Goal: Task Accomplishment & Management: Complete application form

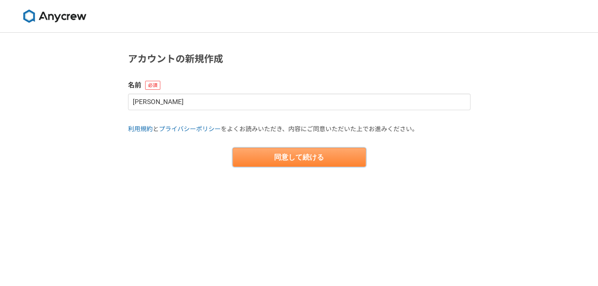
click at [296, 158] on button "同意して続ける" at bounding box center [298, 157] width 133 height 19
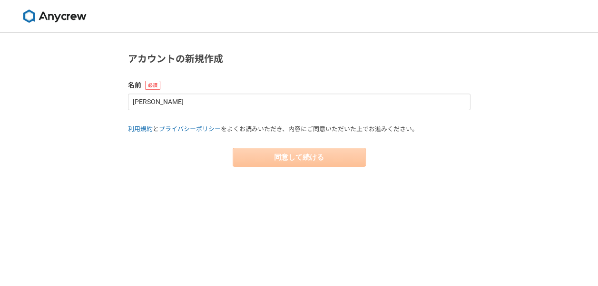
select select "13"
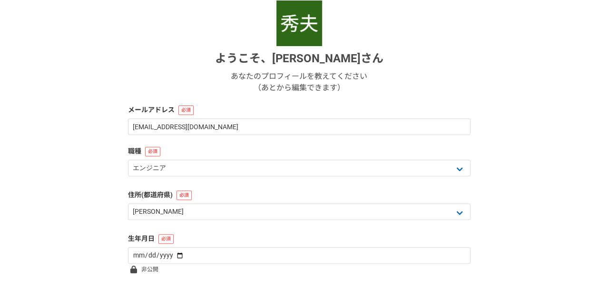
scroll to position [143, 0]
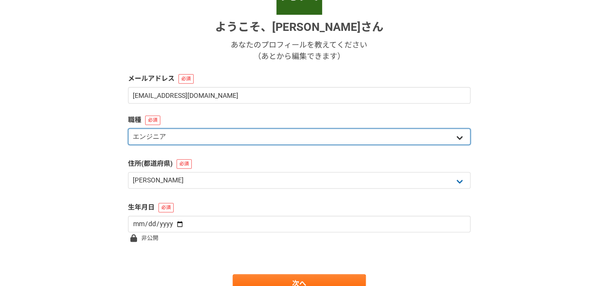
click at [455, 138] on select "エンジニア デザイナー ライター 営業 マーケティング 企画・事業開発 バックオフィス その他" at bounding box center [299, 136] width 342 height 17
select select "4"
click at [128, 128] on select "エンジニア デザイナー ライター 営業 マーケティング 企画・事業開発 バックオフィス その他" at bounding box center [299, 136] width 342 height 17
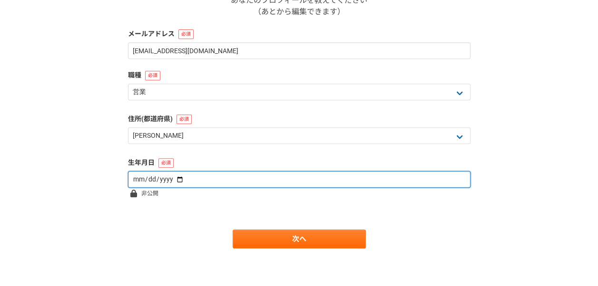
click at [305, 182] on input "date" at bounding box center [299, 179] width 342 height 17
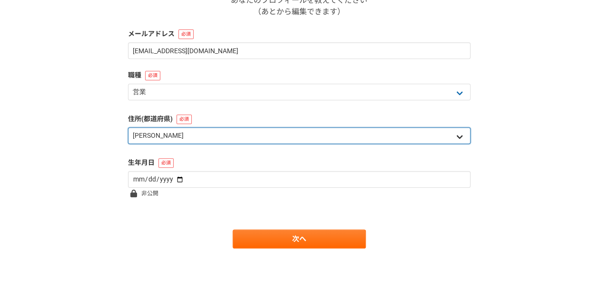
click at [212, 132] on select "北海道 [GEOGRAPHIC_DATA] [GEOGRAPHIC_DATA] [PERSON_NAME][GEOGRAPHIC_DATA] [PERSON_…" at bounding box center [299, 135] width 342 height 17
select select "14"
click at [128, 127] on select "北海道 [GEOGRAPHIC_DATA] [GEOGRAPHIC_DATA] [PERSON_NAME][GEOGRAPHIC_DATA] [PERSON_…" at bounding box center [299, 135] width 342 height 17
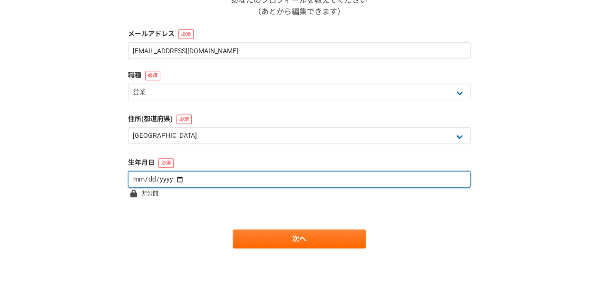
click at [185, 177] on input "date" at bounding box center [299, 179] width 342 height 17
type input "[DATE]"
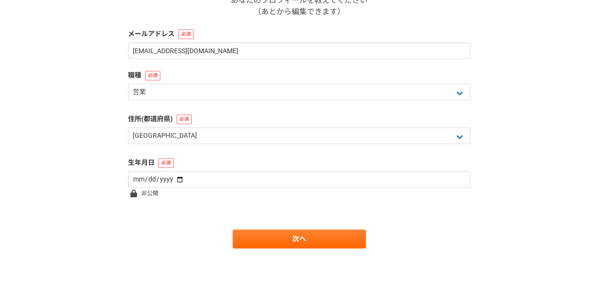
click at [232, 226] on form "ようこそ、 [PERSON_NAME] あなたのプロフィールを教えてください （あとから編集できます） メールアドレス [EMAIL_ADDRESS][DOM…" at bounding box center [299, 86] width 342 height 324
click at [278, 237] on link "次へ" at bounding box center [298, 239] width 133 height 19
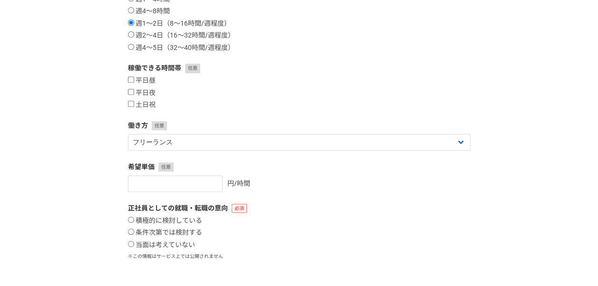
scroll to position [0, 0]
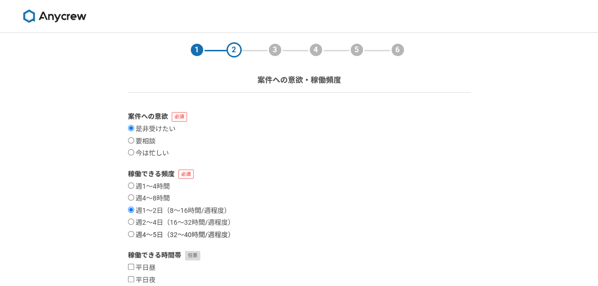
click at [132, 234] on input "週4〜5日（32〜40時間/週程度）" at bounding box center [131, 234] width 6 height 6
radio input "true"
click at [129, 140] on input "要相談" at bounding box center [131, 140] width 6 height 6
radio input "true"
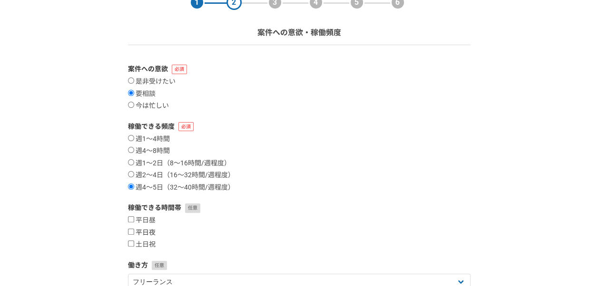
click at [128, 232] on input "平日夜" at bounding box center [131, 232] width 6 height 6
checkbox input "true"
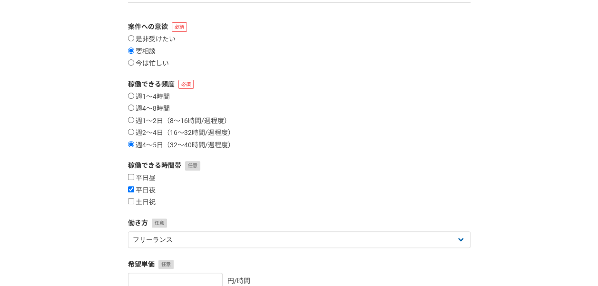
scroll to position [143, 0]
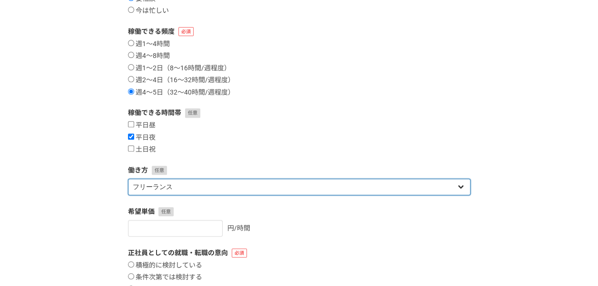
click at [229, 188] on select "フリーランス 副業 その他" at bounding box center [299, 187] width 342 height 17
click at [225, 191] on select "フリーランス 副業 その他" at bounding box center [299, 187] width 342 height 17
select select "sidejob"
click at [128, 179] on select "フリーランス 副業 その他" at bounding box center [299, 187] width 342 height 17
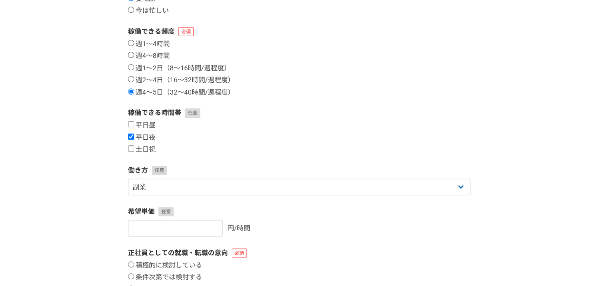
click at [262, 208] on label "希望単価" at bounding box center [299, 212] width 342 height 10
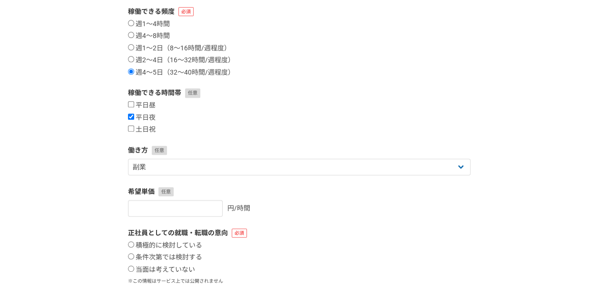
scroll to position [190, 0]
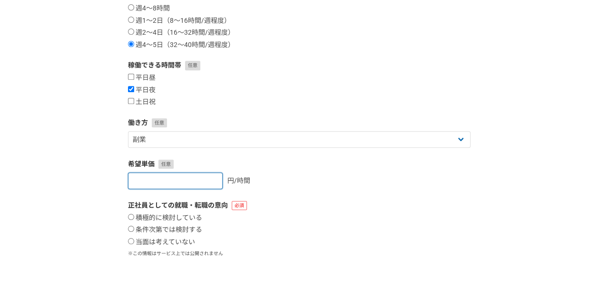
click at [195, 184] on input "number" at bounding box center [175, 181] width 95 height 17
click at [290, 209] on label "正社員としての就職・転職の意向" at bounding box center [299, 206] width 342 height 10
click at [129, 242] on input "当面は考えていない" at bounding box center [131, 241] width 6 height 6
radio input "true"
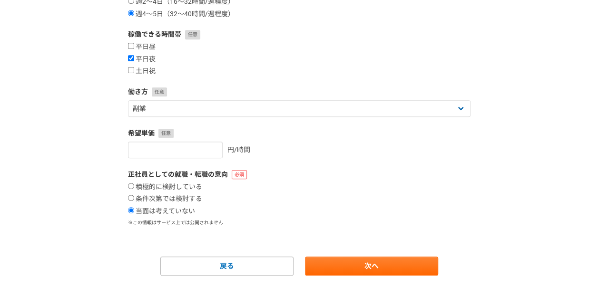
scroll to position [248, 0]
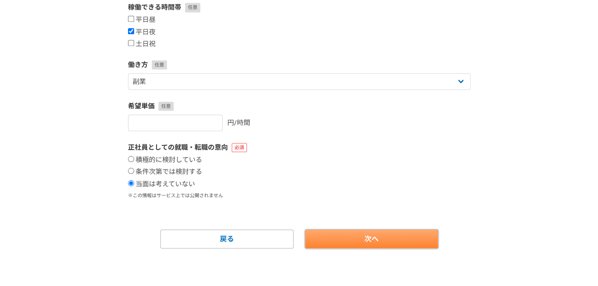
click at [380, 240] on link "次へ" at bounding box center [371, 239] width 133 height 19
select select
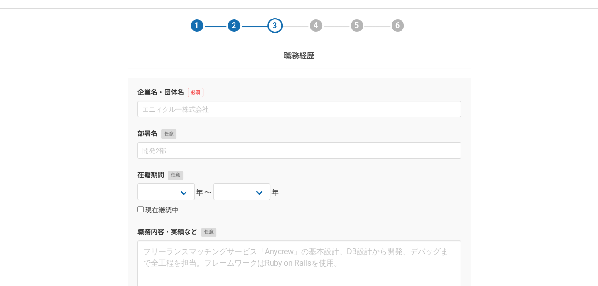
scroll to position [0, 0]
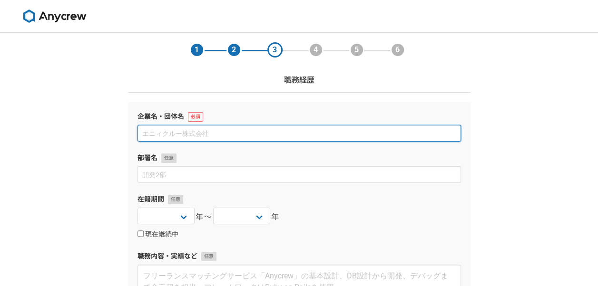
click at [181, 132] on input at bounding box center [298, 133] width 323 height 17
type input "n"
type input "日本ブイ・テイ・アール株式会社"
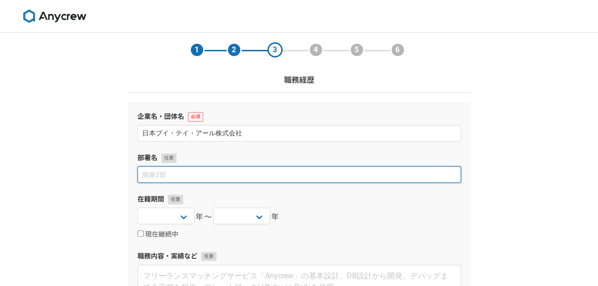
click at [242, 174] on input at bounding box center [298, 174] width 323 height 17
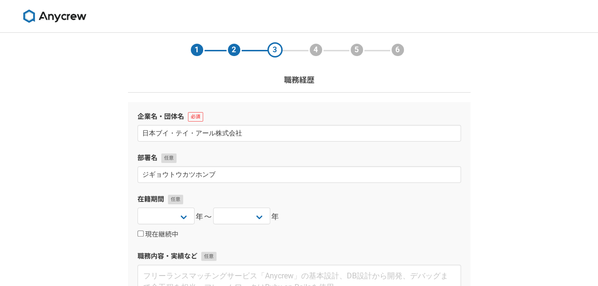
click at [339, 209] on div "[DATE] [DATE] [DATE] [DATE] [DATE] [DATE] [DATE] [DATE] [DATE] [DATE] [DATE] [D…" at bounding box center [298, 217] width 323 height 19
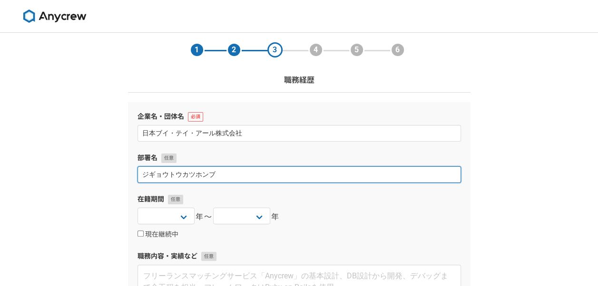
click at [252, 175] on input "ジギョウトウカツホンブ" at bounding box center [298, 174] width 323 height 17
type input "ジ"
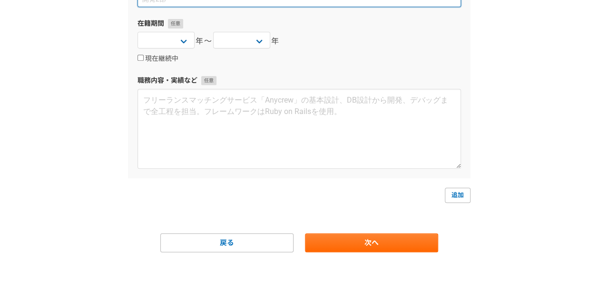
scroll to position [180, 0]
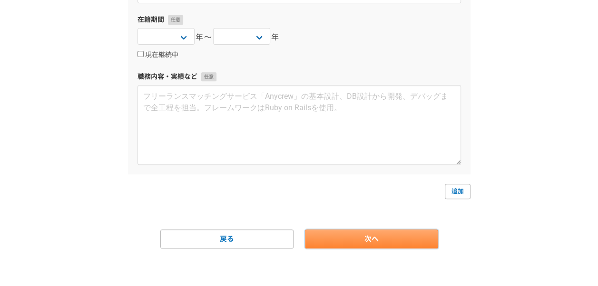
click at [372, 236] on link "次へ" at bounding box center [371, 239] width 133 height 19
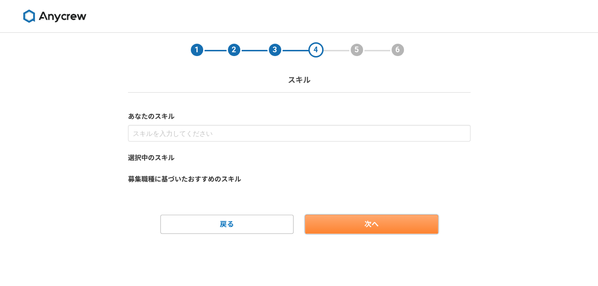
scroll to position [0, 0]
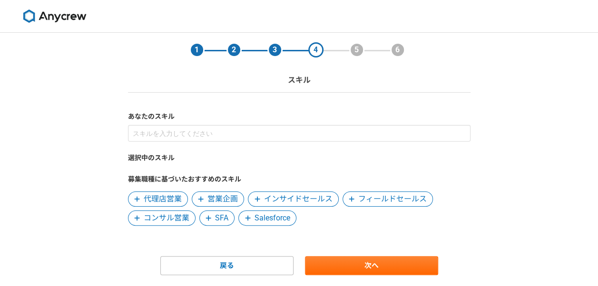
click at [219, 199] on span "営業企画" at bounding box center [222, 199] width 30 height 11
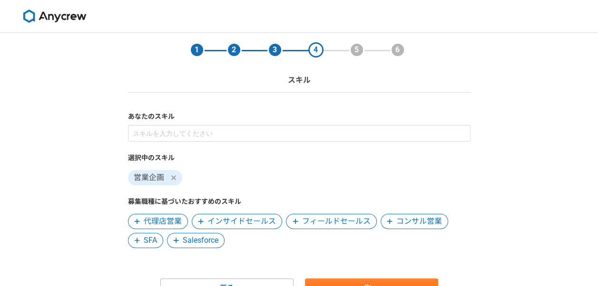
click at [305, 217] on span "フィールドセールス" at bounding box center [336, 221] width 68 height 11
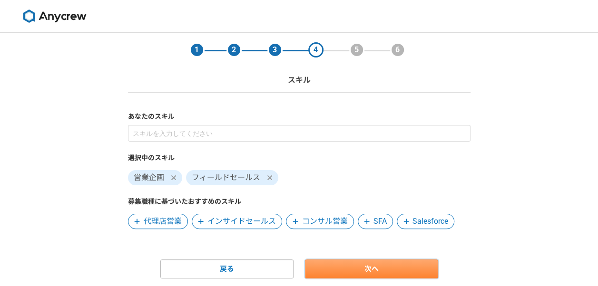
click at [383, 273] on link "次へ" at bounding box center [371, 269] width 133 height 19
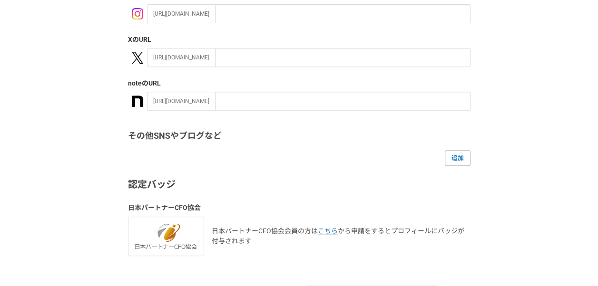
scroll to position [236, 0]
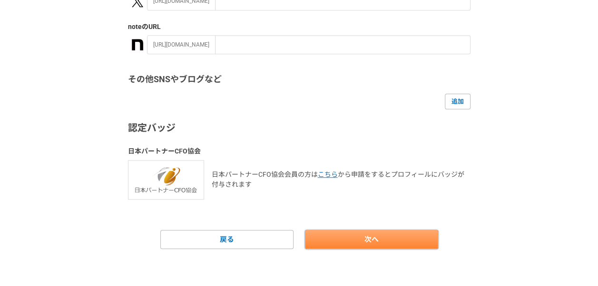
click at [344, 235] on link "次へ" at bounding box center [371, 239] width 133 height 19
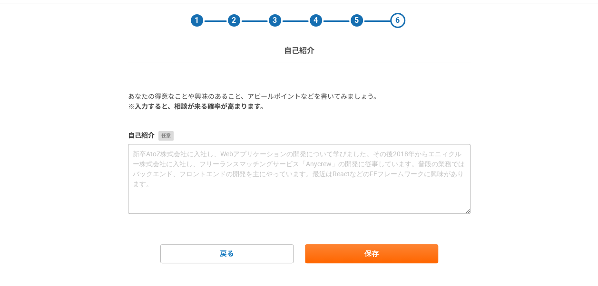
scroll to position [44, 0]
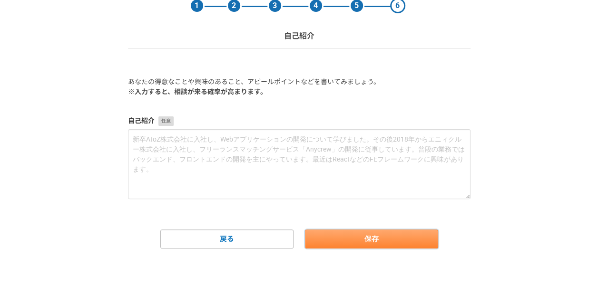
click at [344, 234] on button "保存" at bounding box center [371, 239] width 133 height 19
